Goal: Find contact information

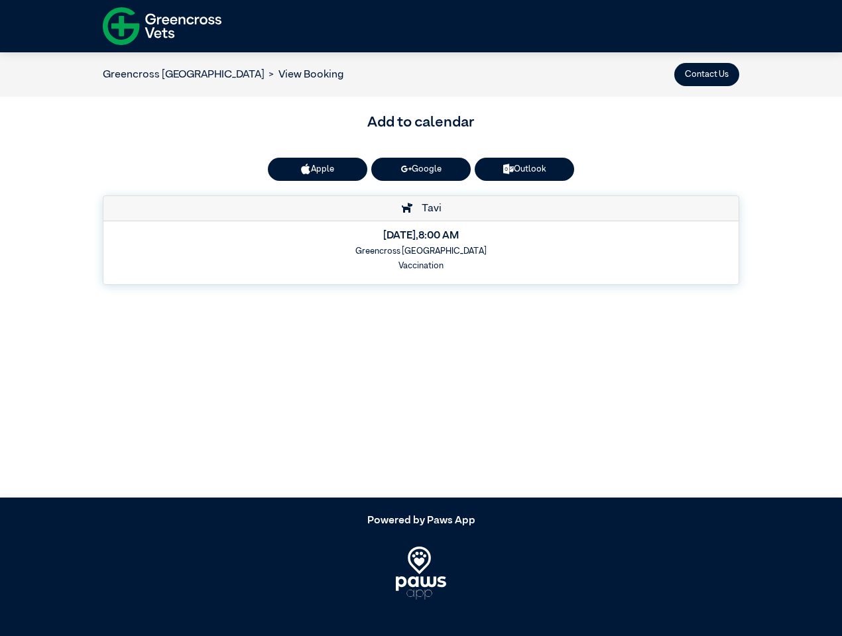
click at [707, 74] on button "Contact Us" at bounding box center [706, 74] width 65 height 23
click at [318, 169] on button "Apple" at bounding box center [317, 169] width 99 height 23
